Goal: Navigation & Orientation: Understand site structure

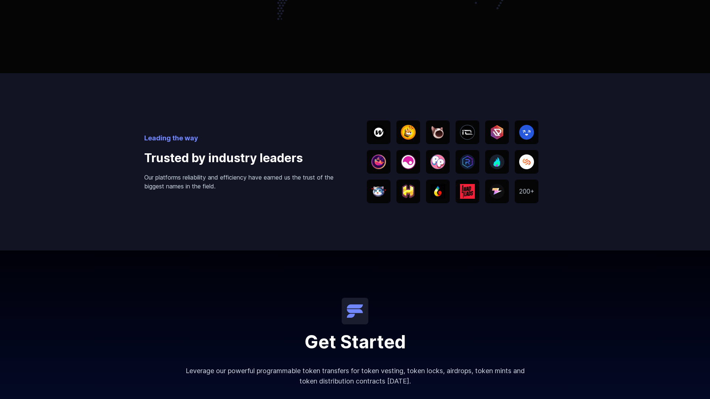
scroll to position [1461, 0]
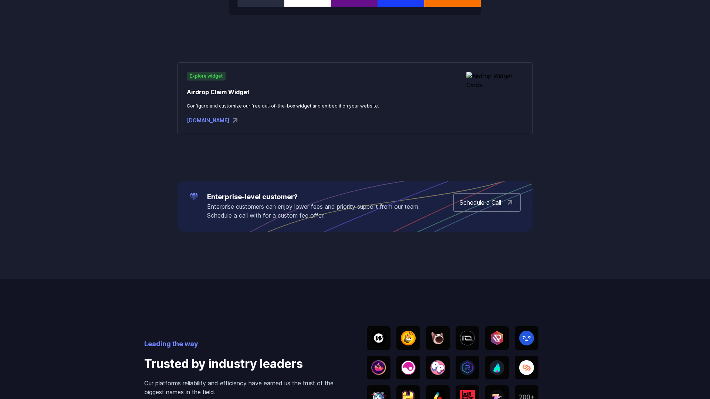
scroll to position [1535, 0]
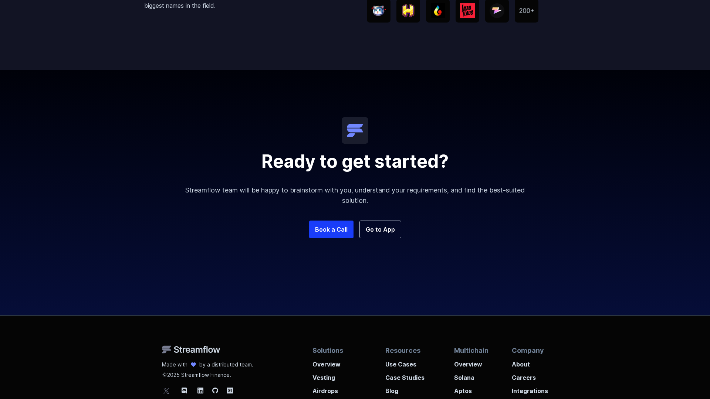
scroll to position [1280, 0]
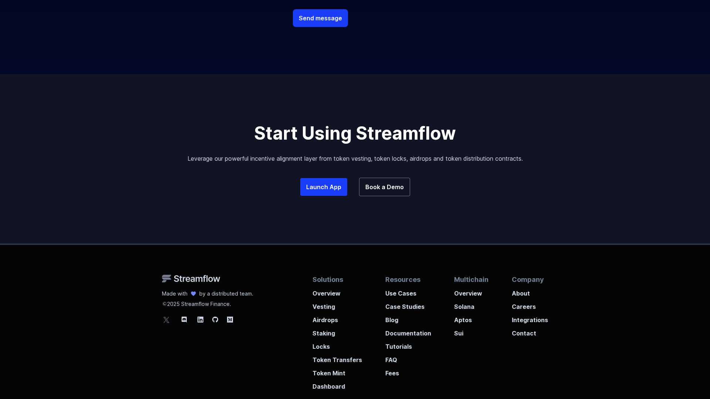
scroll to position [441, 0]
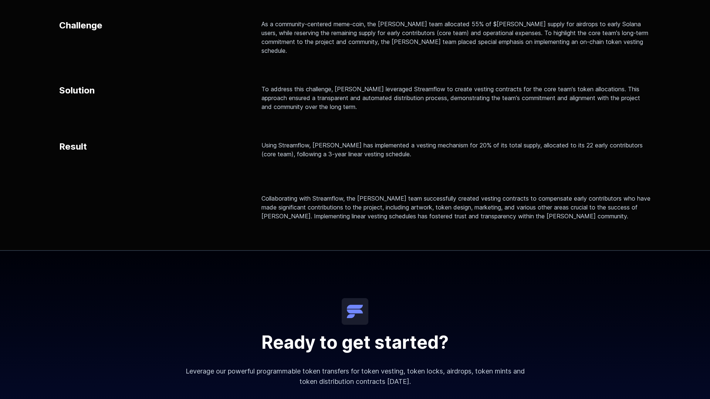
scroll to position [673, 0]
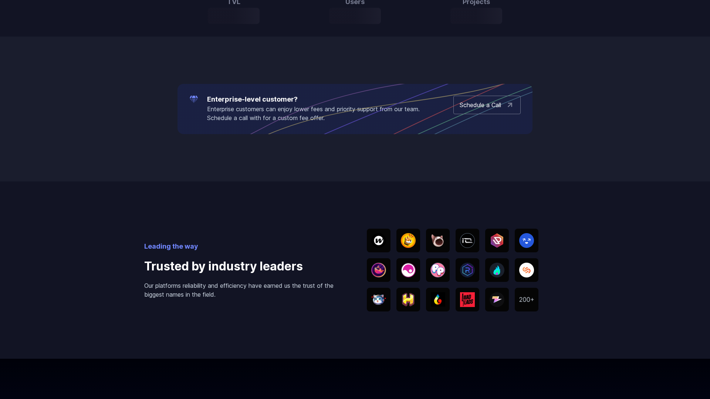
scroll to position [767, 0]
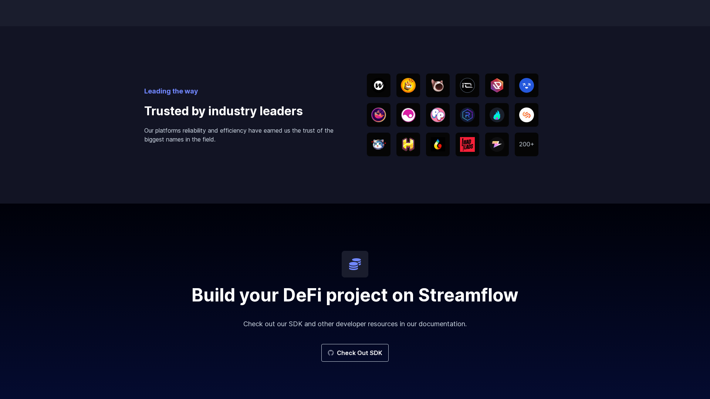
scroll to position [1401, 0]
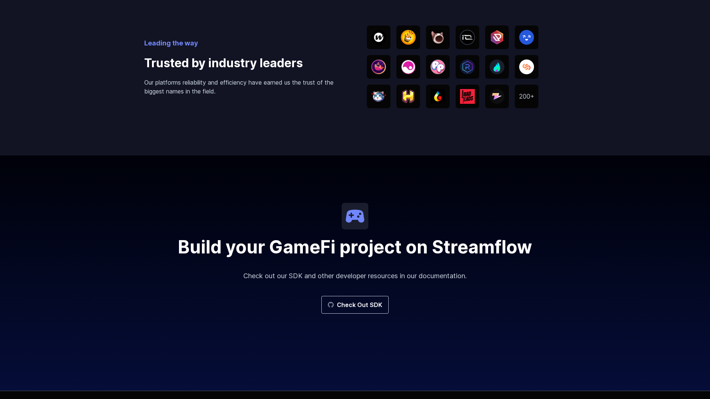
scroll to position [1337, 0]
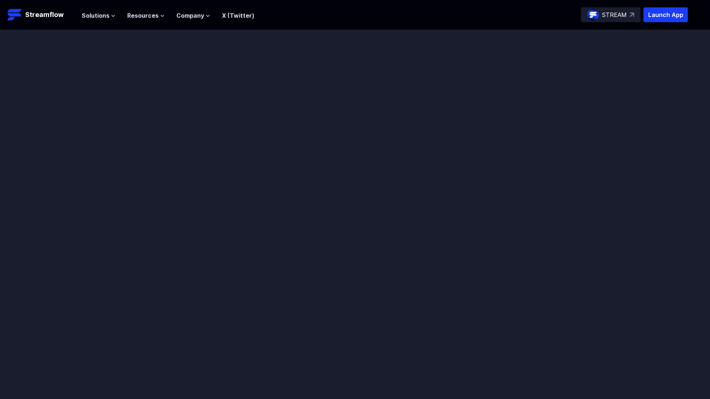
scroll to position [243, 0]
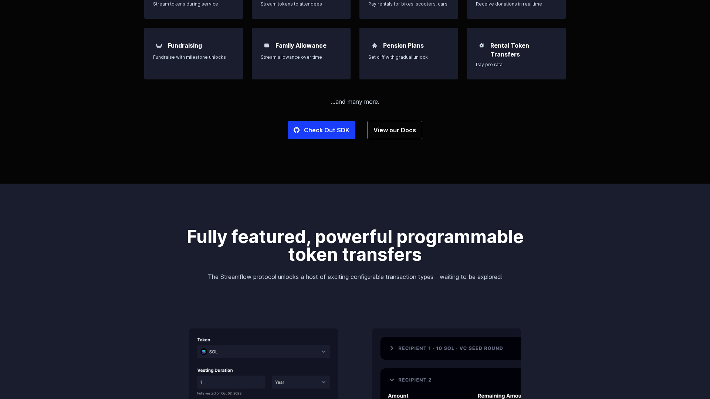
scroll to position [1151, 0]
